Goal: Entertainment & Leisure: Consume media (video, audio)

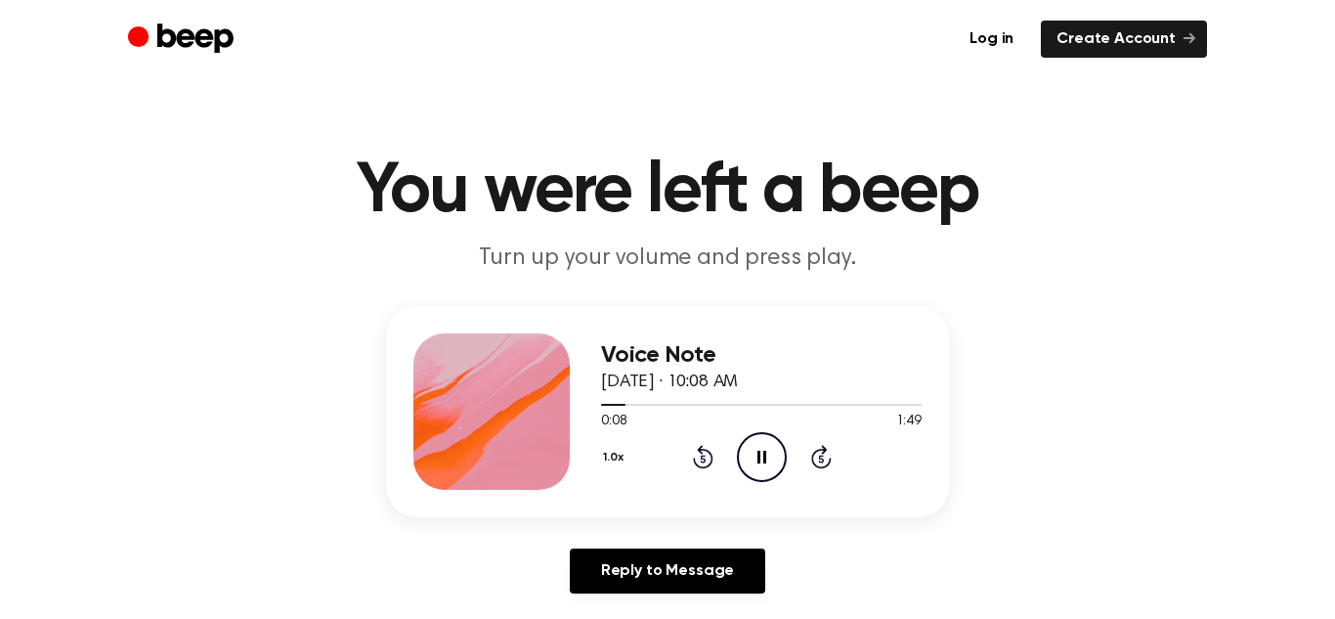
click at [619, 465] on button "1.0x" at bounding box center [616, 457] width 30 height 33
click at [621, 460] on button "1.0x" at bounding box center [616, 457] width 30 height 33
click at [750, 437] on icon "Play Audio" at bounding box center [762, 457] width 50 height 50
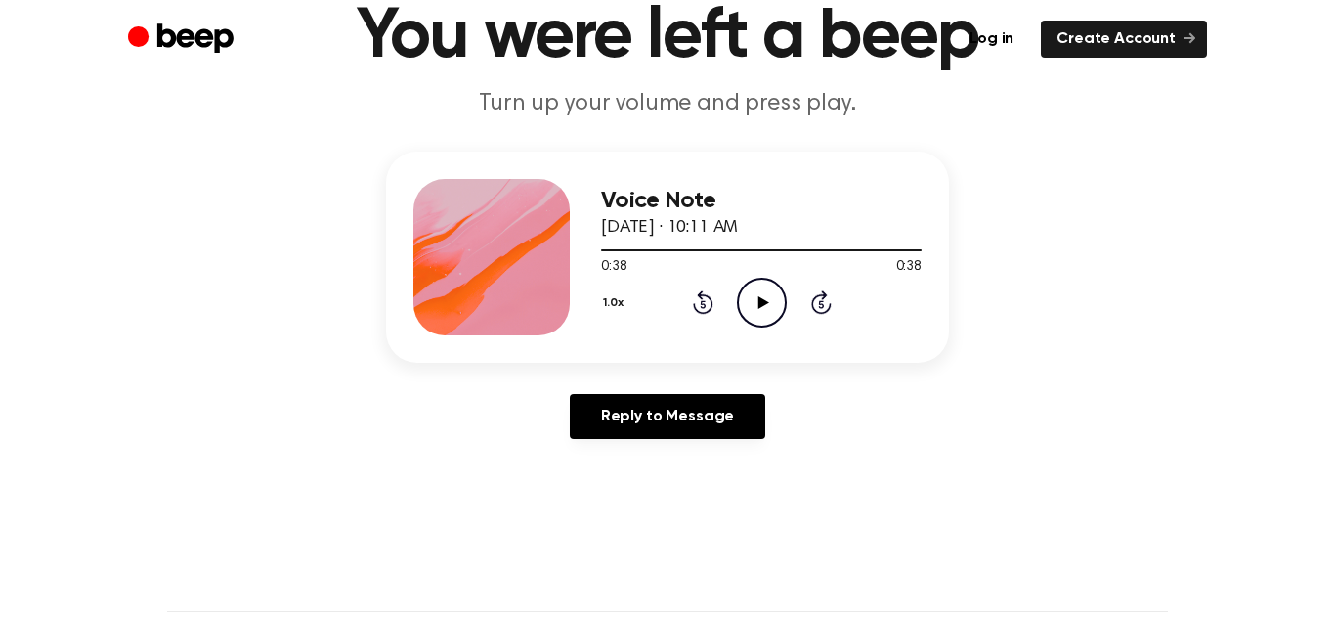
scroll to position [160, 0]
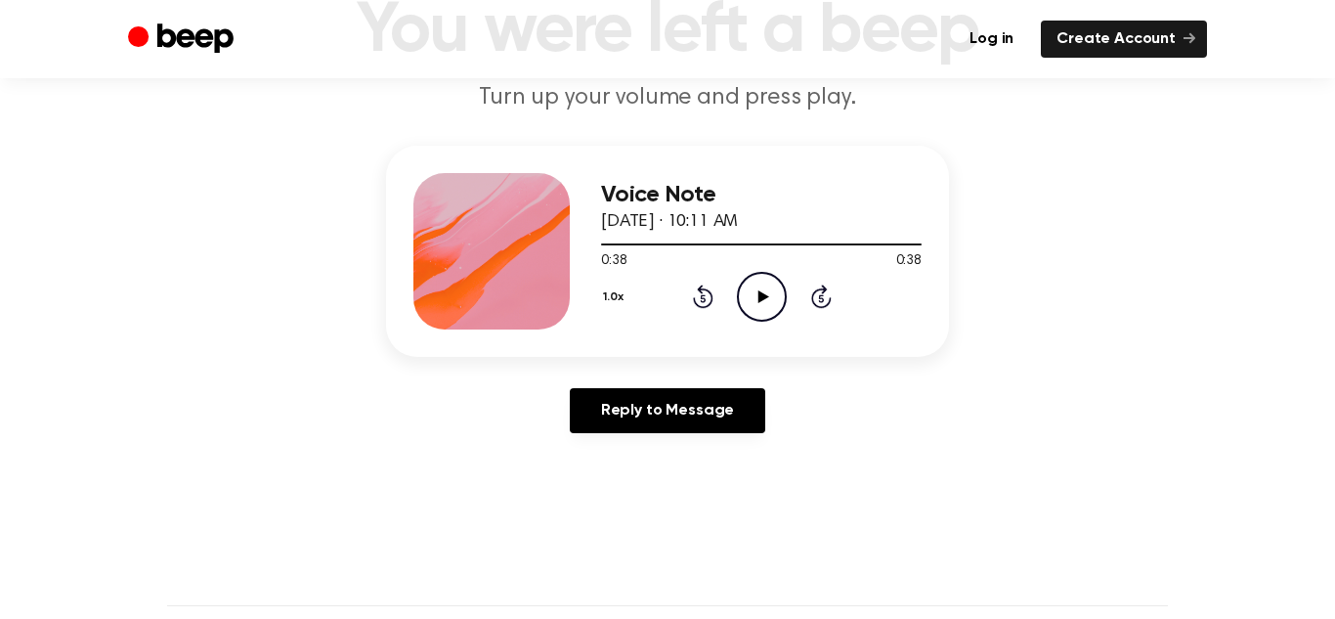
click at [710, 295] on icon at bounding box center [703, 295] width 21 height 23
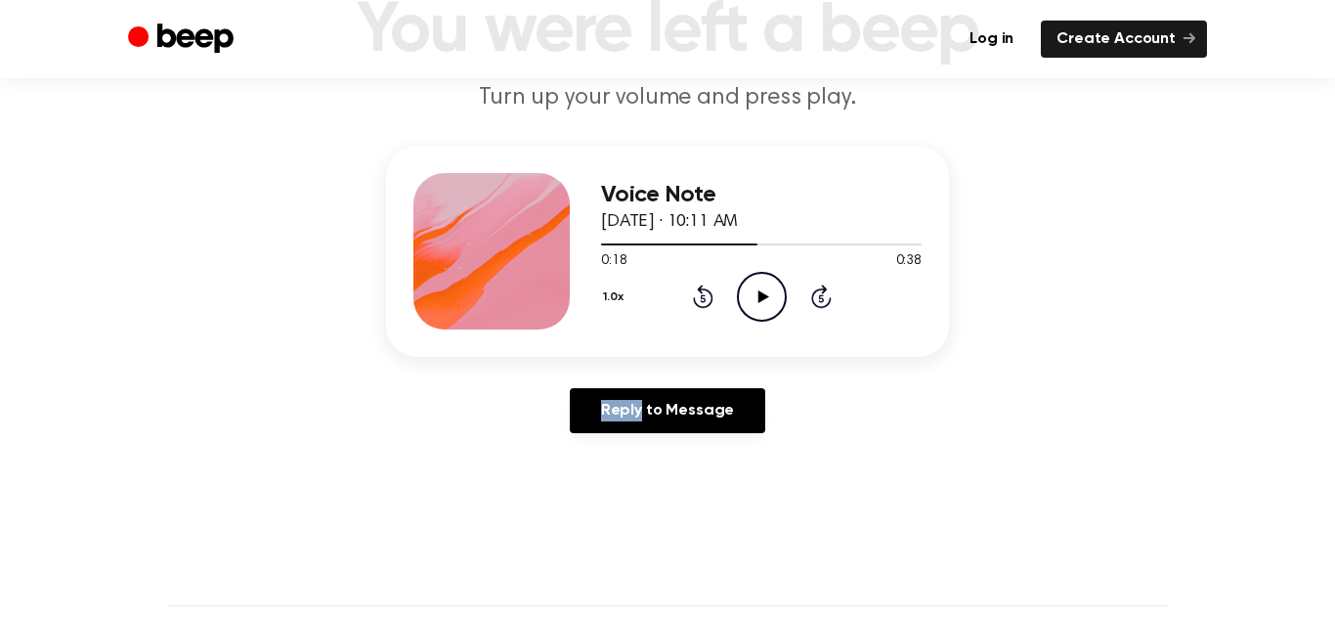
click at [710, 295] on icon at bounding box center [703, 295] width 21 height 23
